Goal: Task Accomplishment & Management: Use online tool/utility

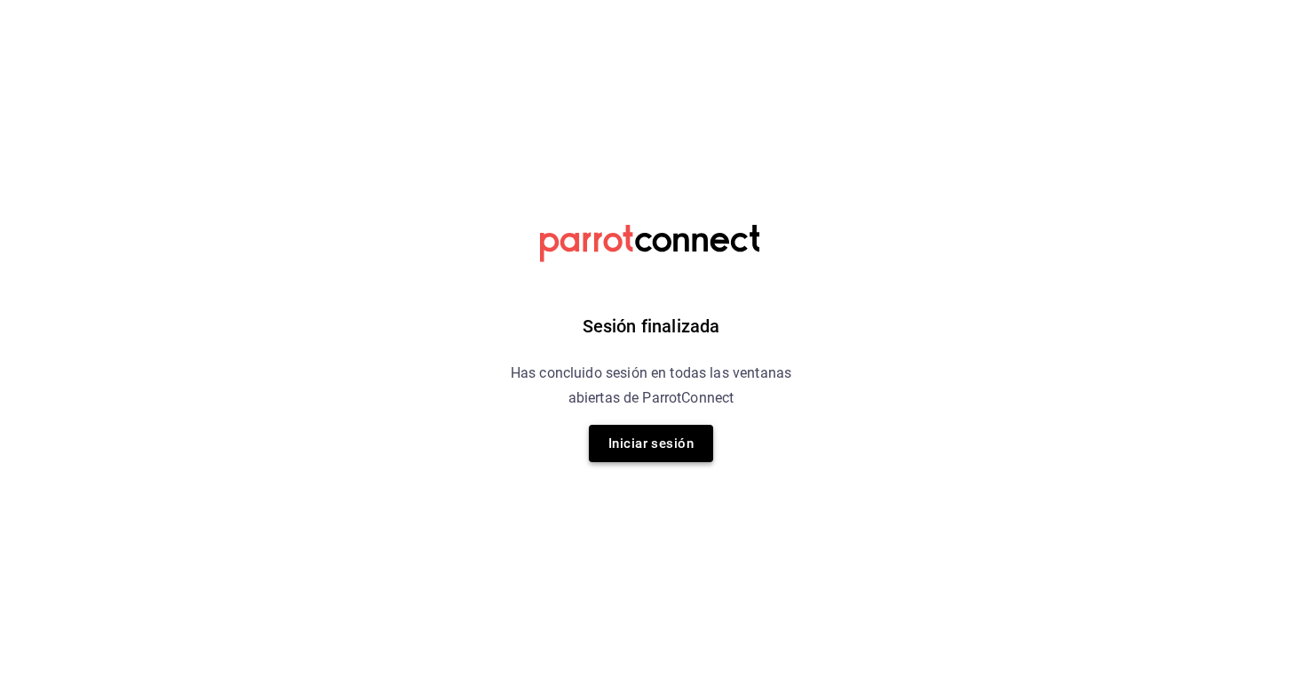
click at [662, 449] on button "Iniciar sesión" at bounding box center [651, 443] width 124 height 37
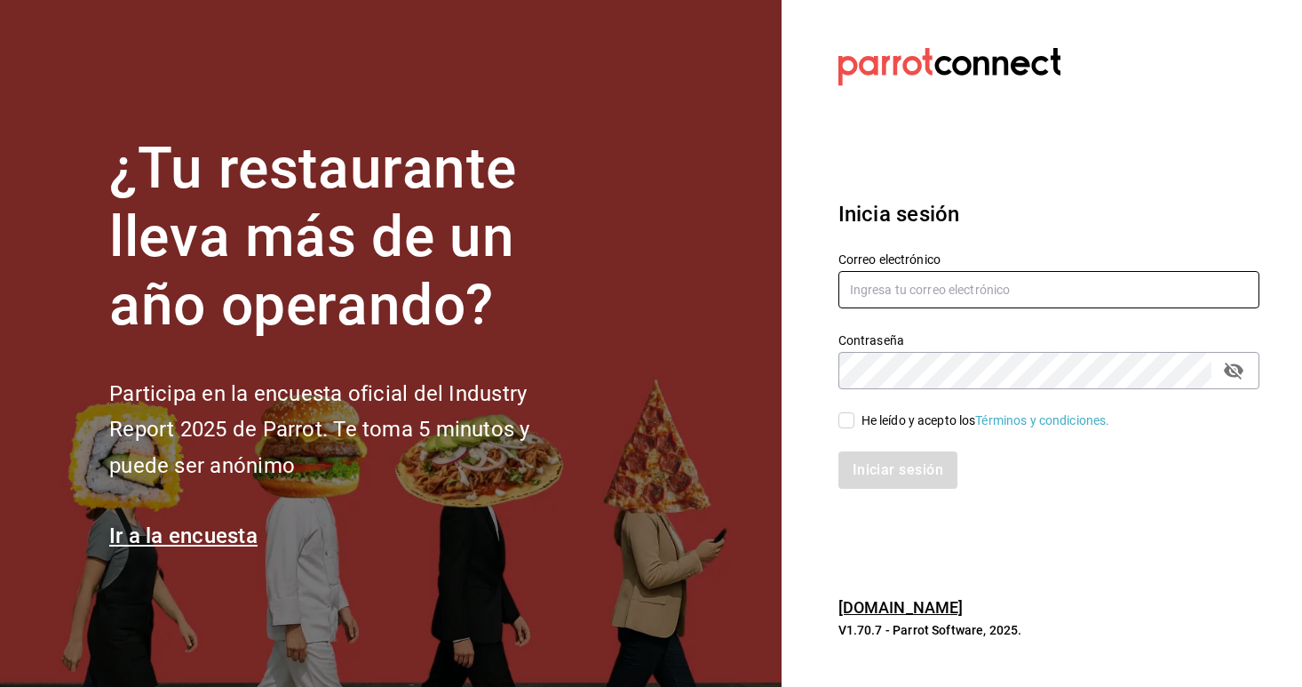
click at [853, 282] on input "text" at bounding box center [1048, 289] width 421 height 37
type input "christian.nadal@grupocosteno.com"
click at [845, 413] on input "He leído y acepto los Términos y condiciones." at bounding box center [846, 420] width 16 height 16
checkbox input "true"
click at [885, 478] on button "Iniciar sesión" at bounding box center [898, 469] width 121 height 37
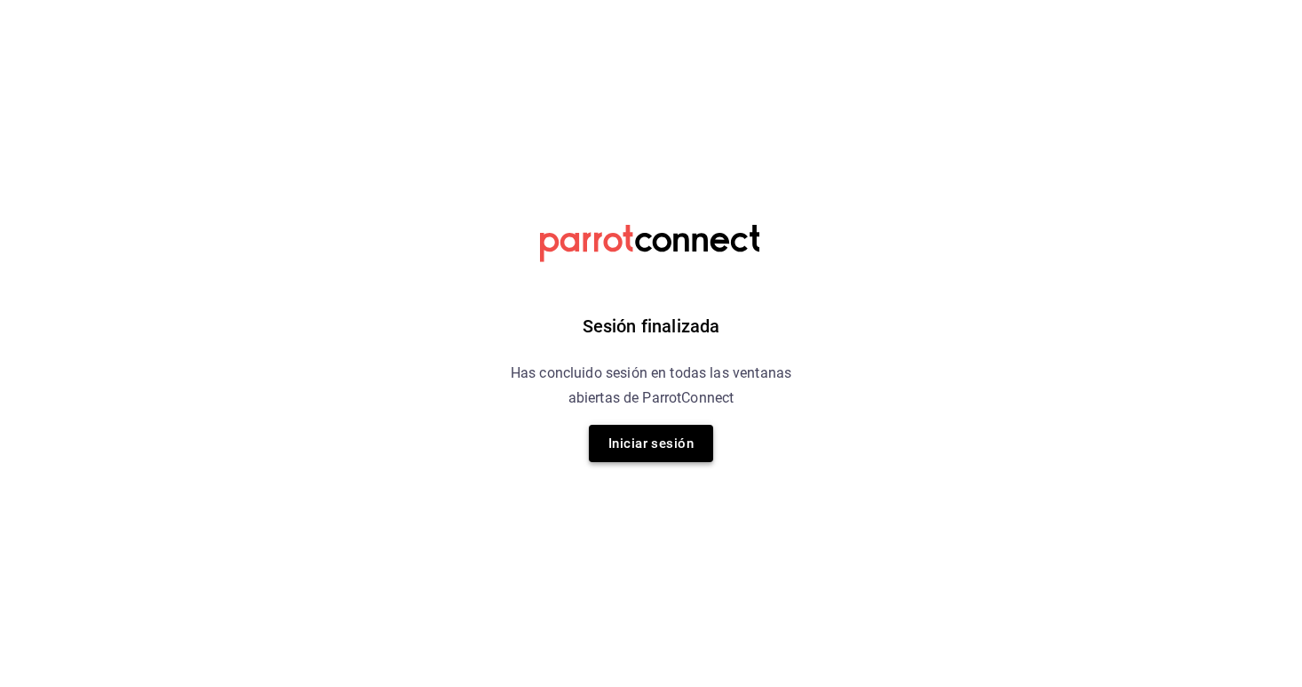
click at [643, 444] on button "Iniciar sesión" at bounding box center [651, 443] width 124 height 37
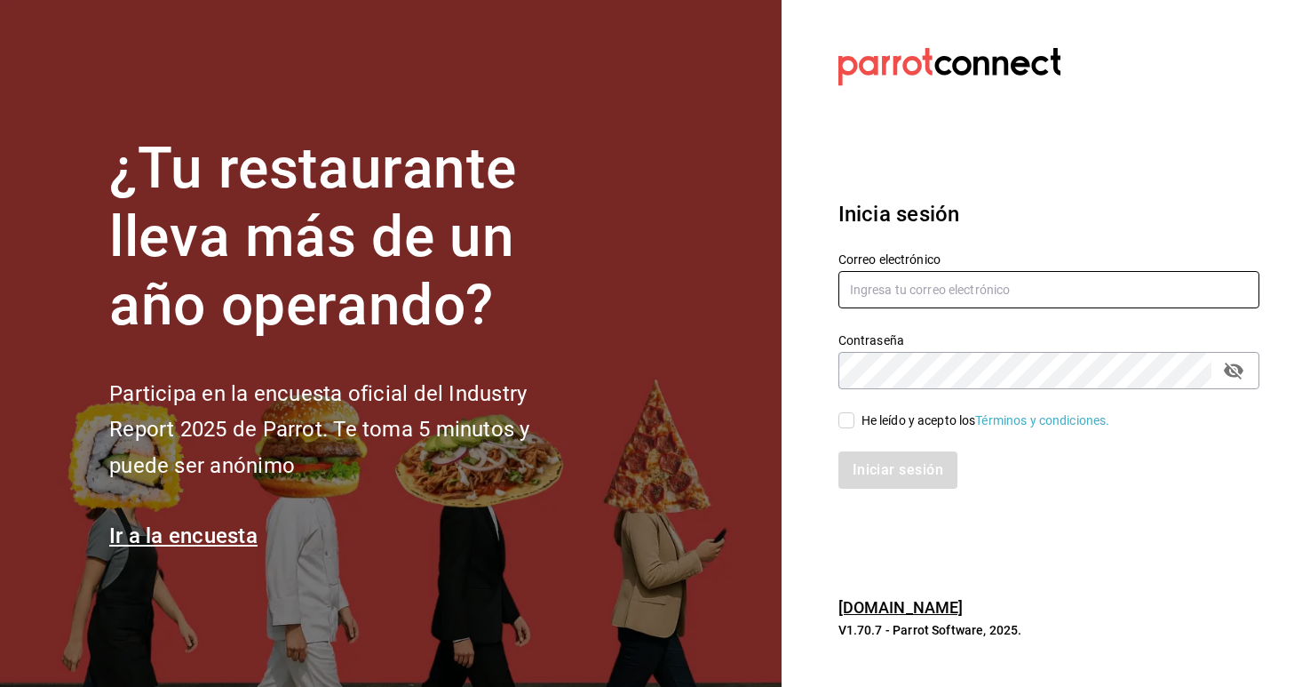
click at [881, 301] on input "text" at bounding box center [1048, 289] width 421 height 37
type input "[EMAIL_ADDRESS][DATE][DOMAIN_NAME]"
click at [846, 419] on input "He leído y acepto los Términos y condiciones." at bounding box center [846, 420] width 16 height 16
checkbox input "true"
click at [885, 484] on button "Iniciar sesión" at bounding box center [898, 469] width 121 height 37
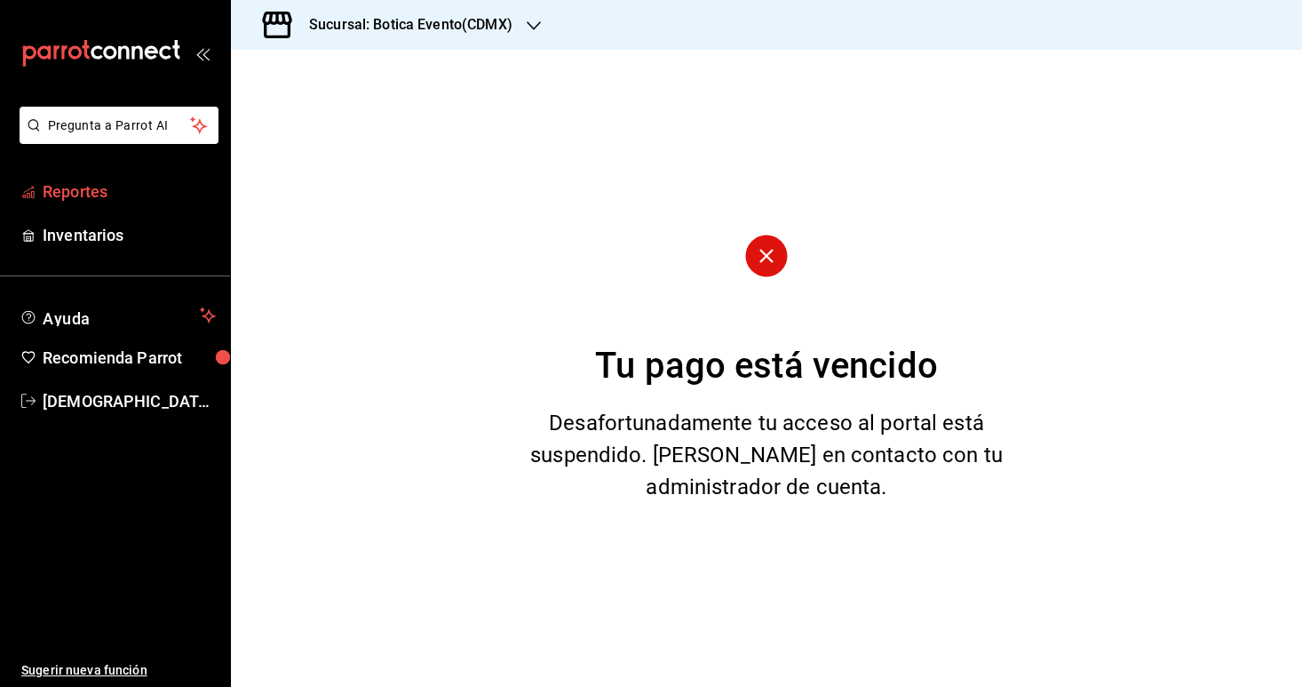
click at [112, 198] on span "Reportes" at bounding box center [129, 191] width 173 height 24
click at [385, 16] on h3 "Sucursal: Botica Evento(CDMX)" at bounding box center [404, 24] width 218 height 21
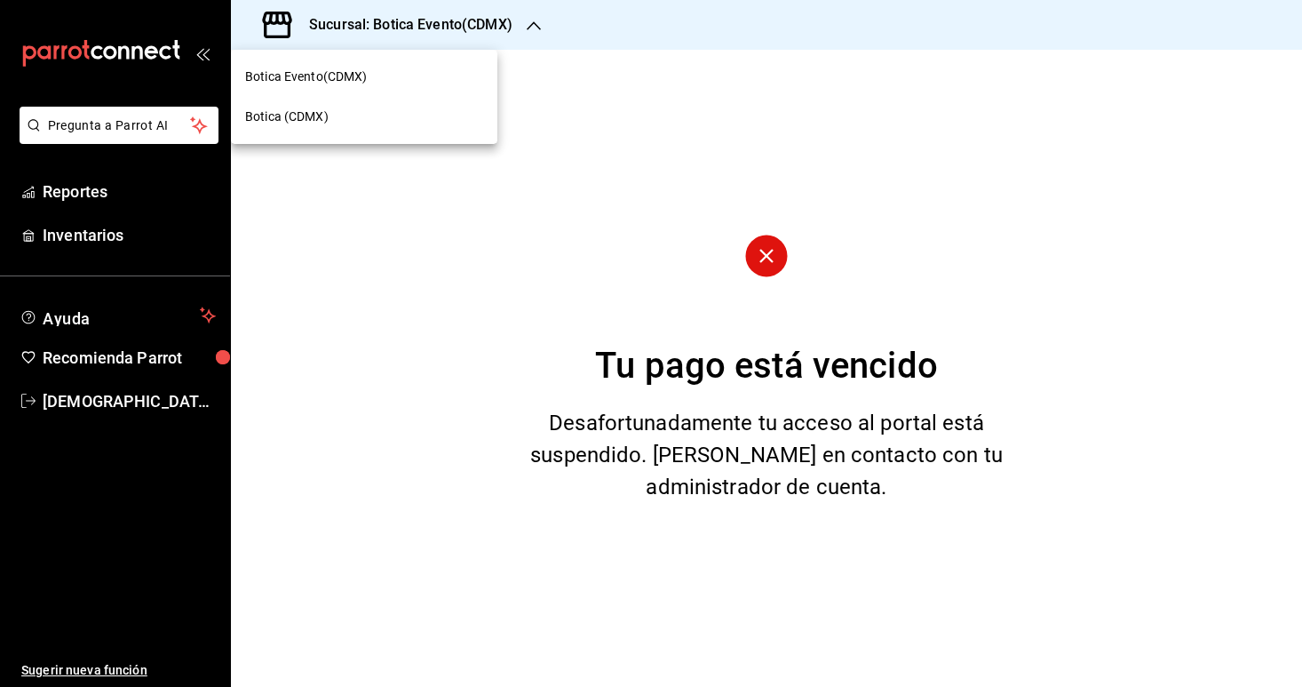
click at [294, 120] on span "Botica (CDMX)" at bounding box center [286, 116] width 83 height 19
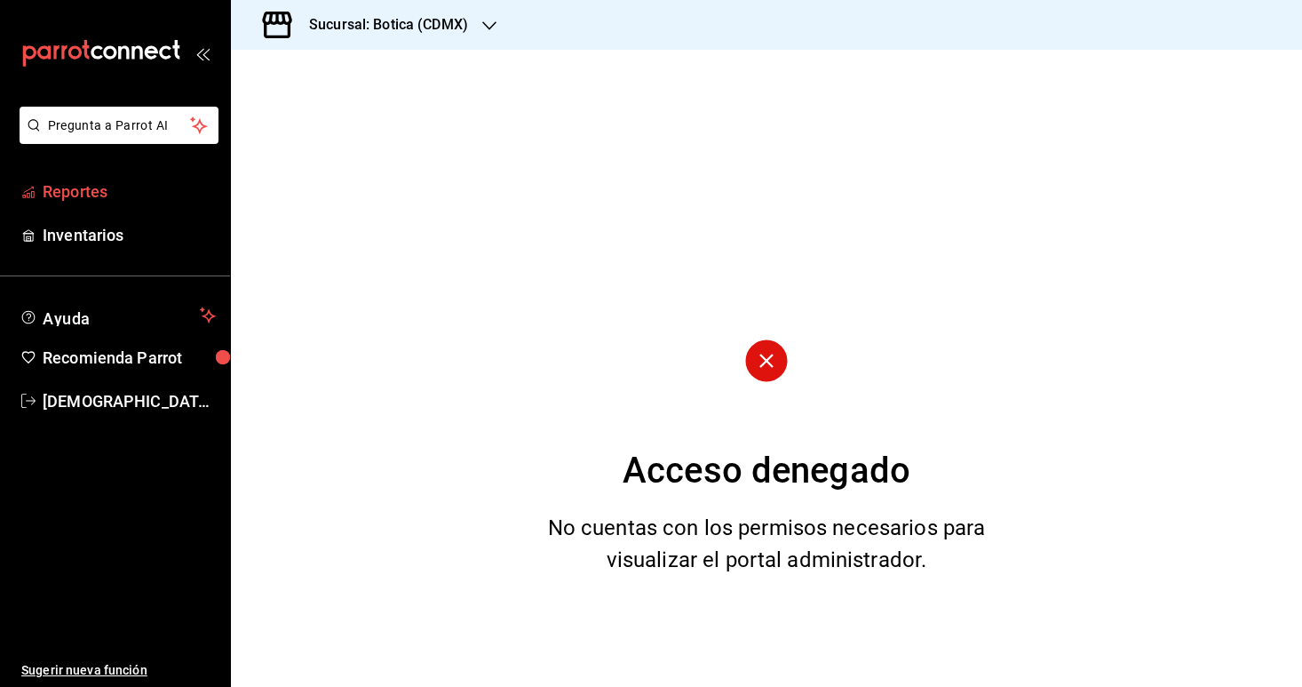
click at [100, 196] on span "Reportes" at bounding box center [129, 191] width 173 height 24
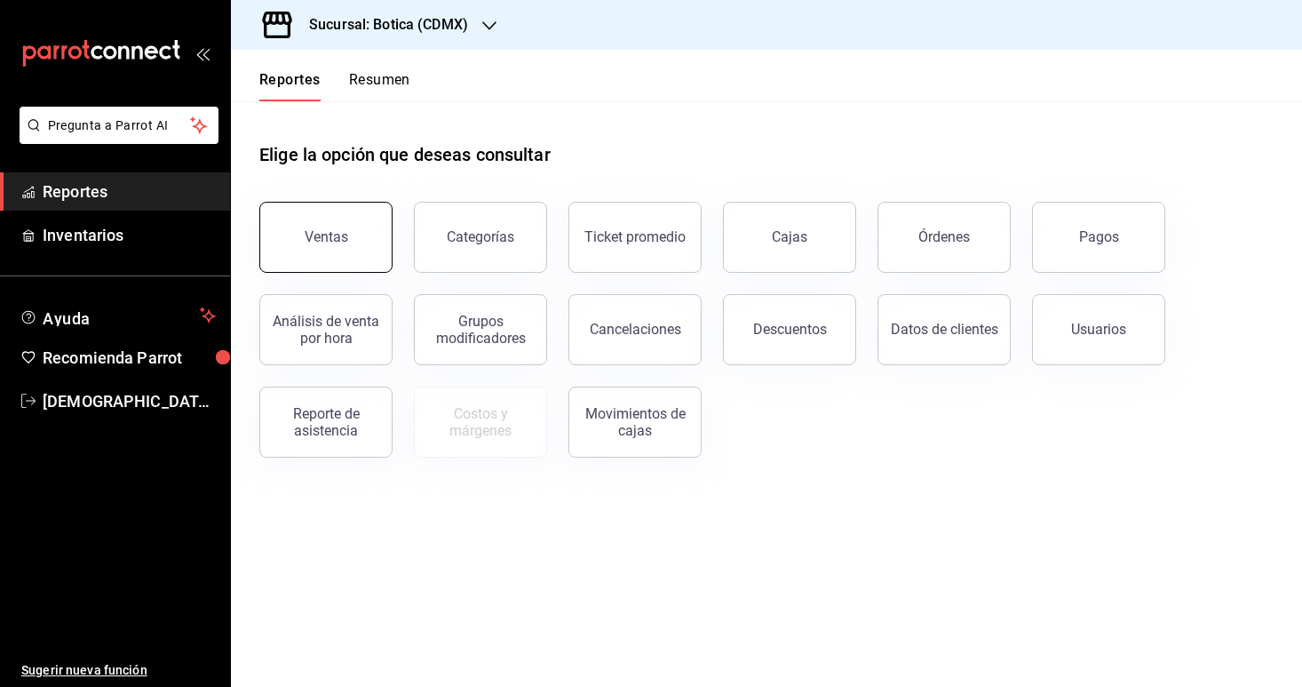
click at [337, 254] on button "Ventas" at bounding box center [325, 237] width 133 height 71
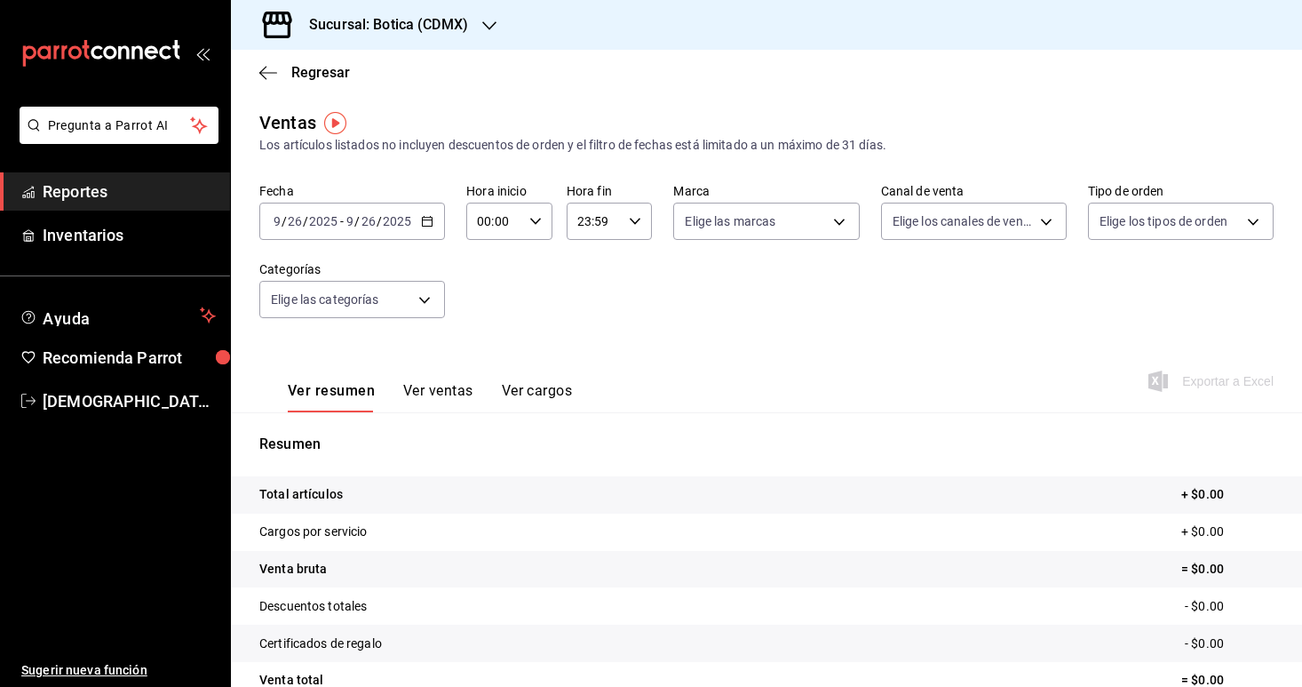
click at [432, 394] on button "Ver ventas" at bounding box center [438, 397] width 70 height 30
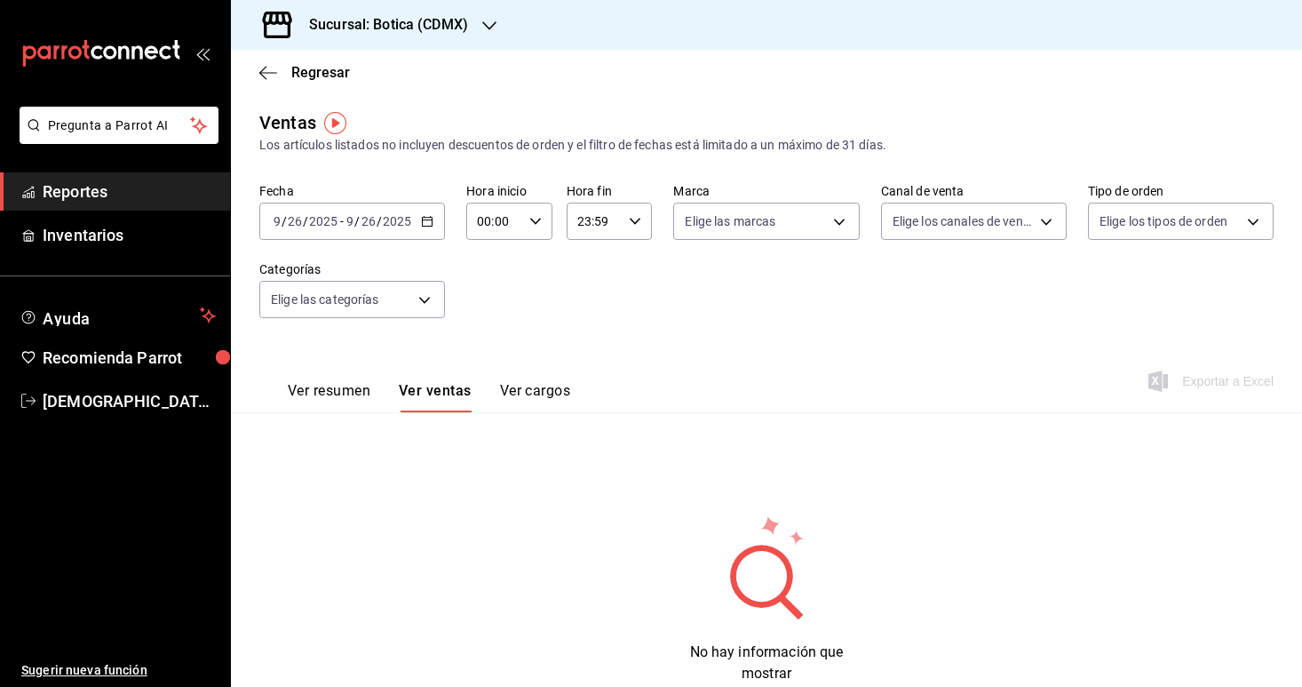
click at [431, 223] on icon "button" at bounding box center [427, 221] width 12 height 12
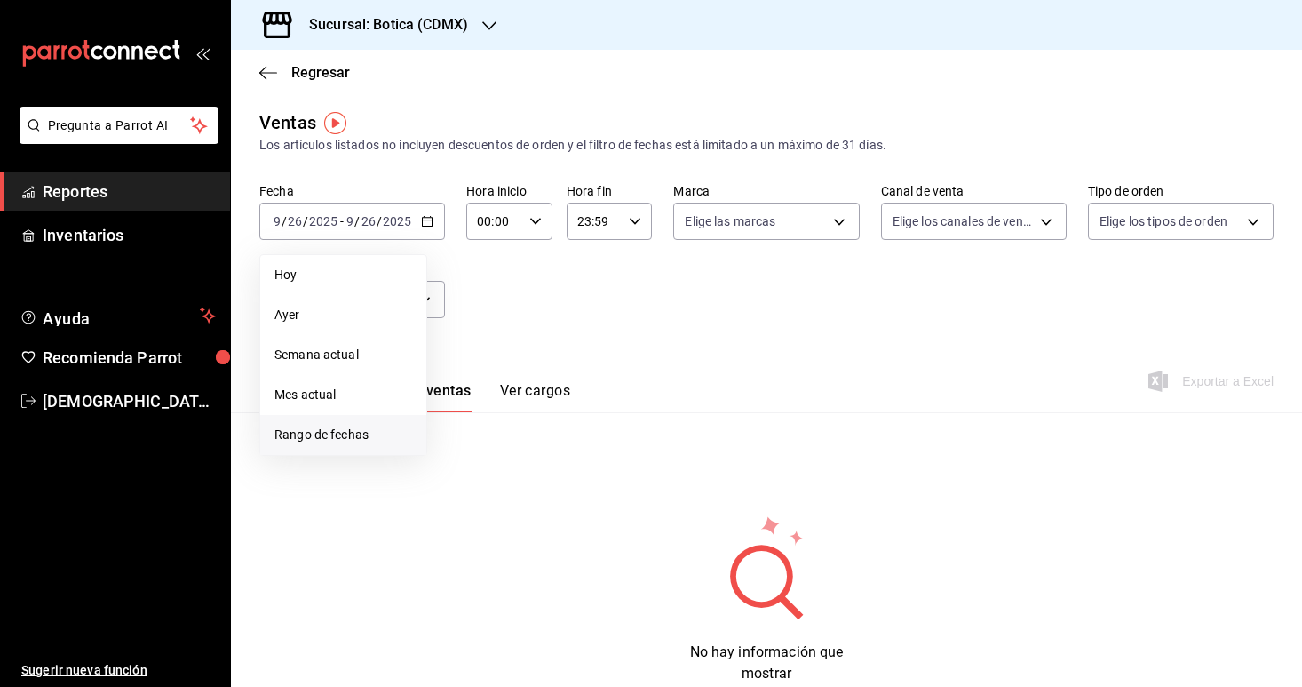
click at [314, 440] on span "Rango de fechas" at bounding box center [343, 434] width 138 height 19
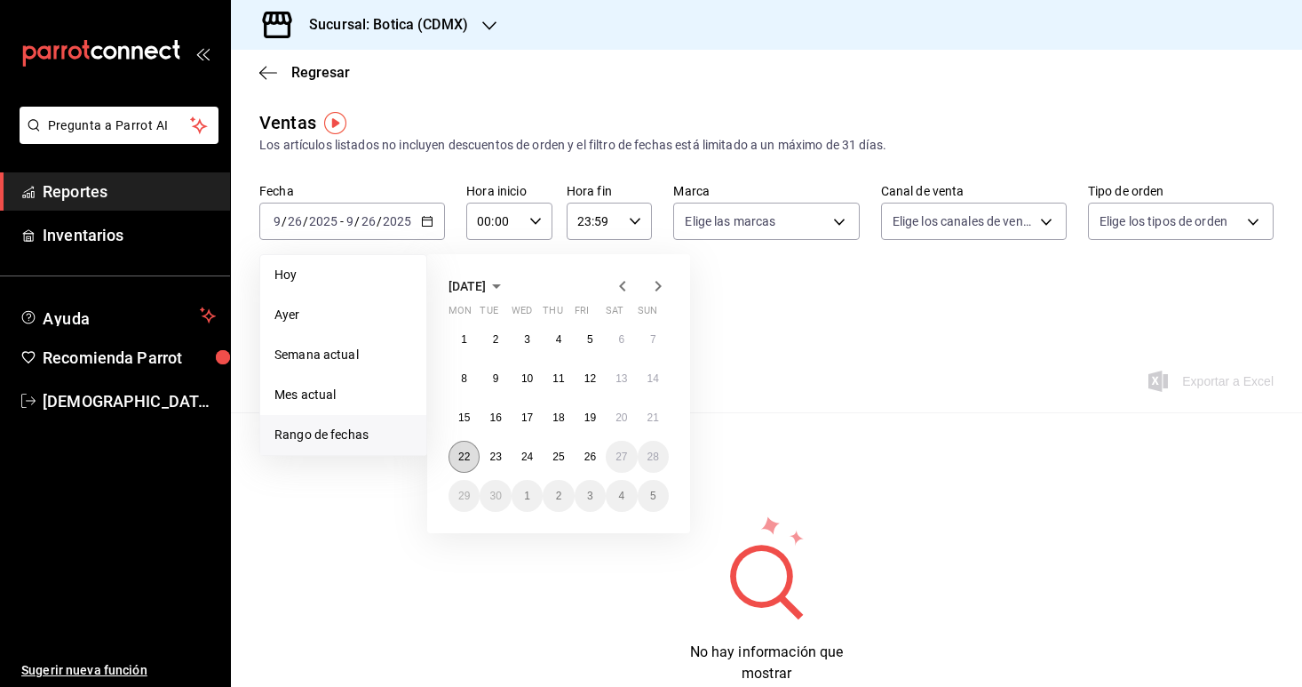
click at [466, 454] on abbr "22" at bounding box center [464, 456] width 12 height 12
click at [569, 452] on button "25" at bounding box center [558, 457] width 31 height 32
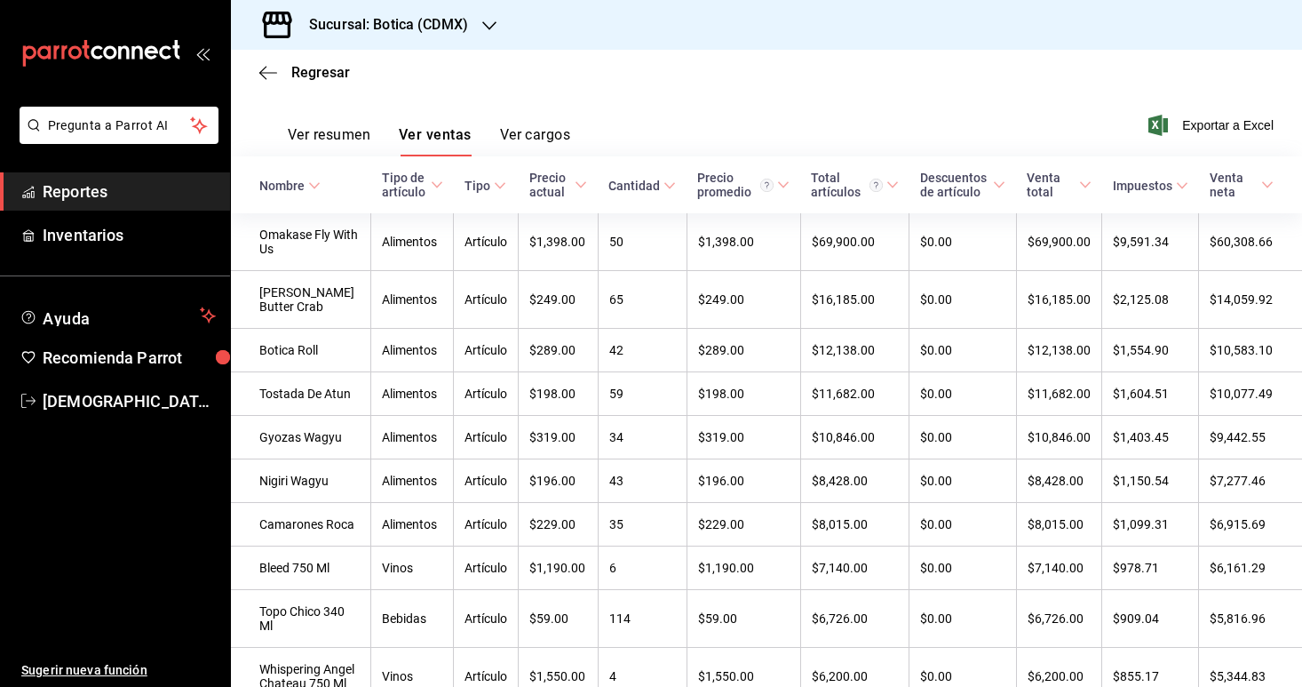
scroll to position [263, 0]
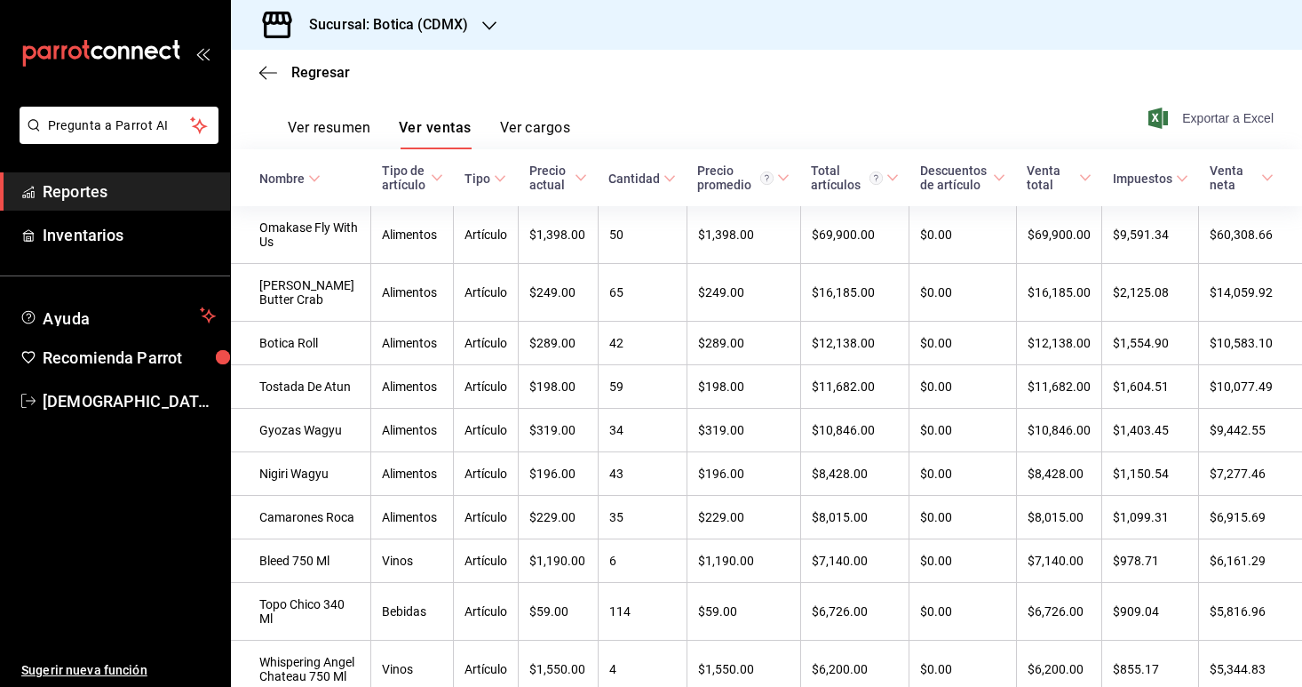
click at [1235, 119] on span "Exportar a Excel" at bounding box center [1213, 117] width 122 height 21
